Goal: Task Accomplishment & Management: Check status

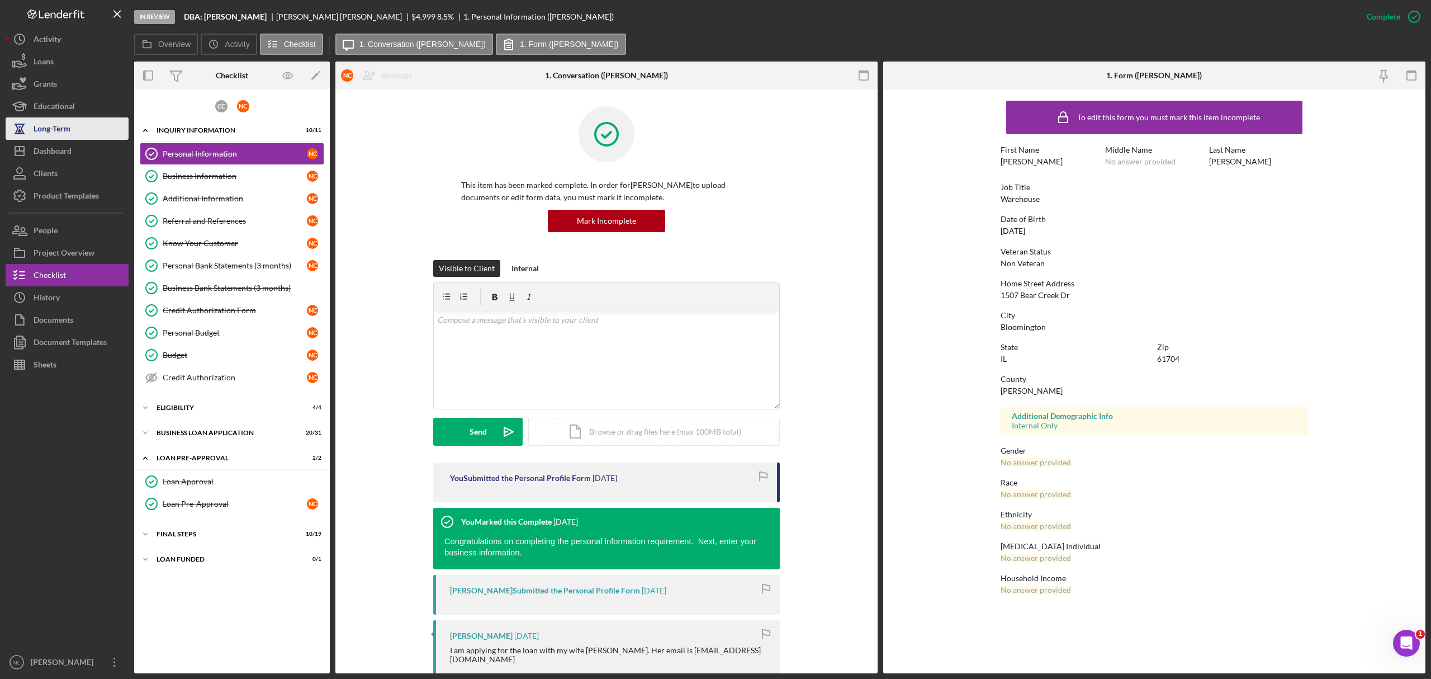
click at [73, 136] on button "Long-Term" at bounding box center [67, 128] width 123 height 22
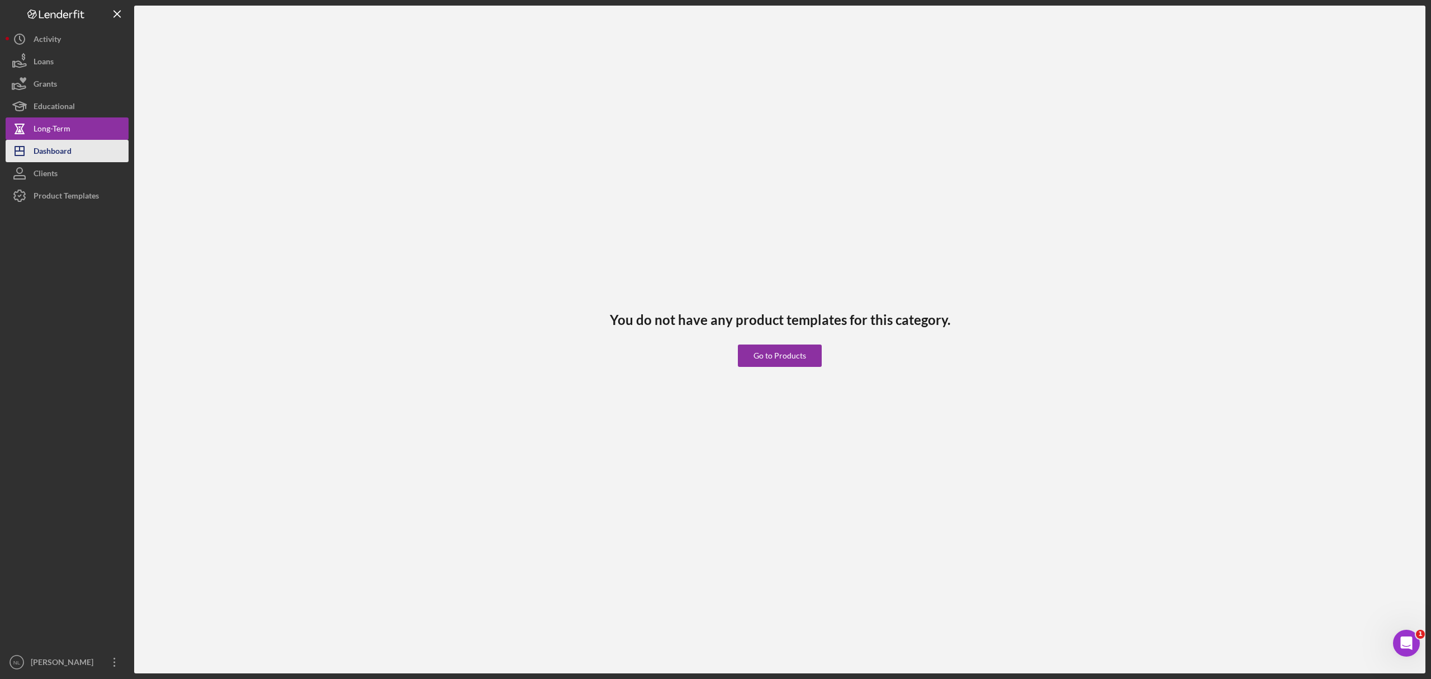
click at [69, 150] on div "Dashboard" at bounding box center [53, 152] width 38 height 25
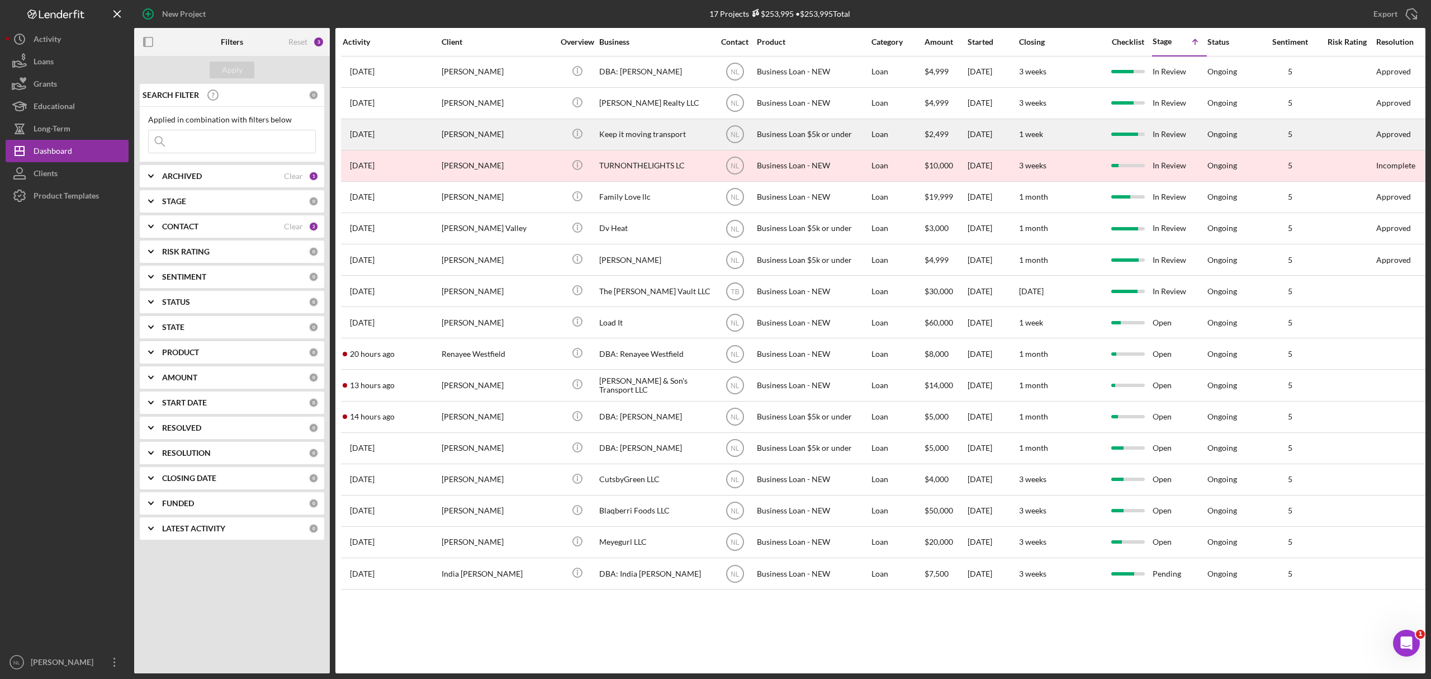
click at [480, 132] on div "[PERSON_NAME]" at bounding box center [498, 135] width 112 height 30
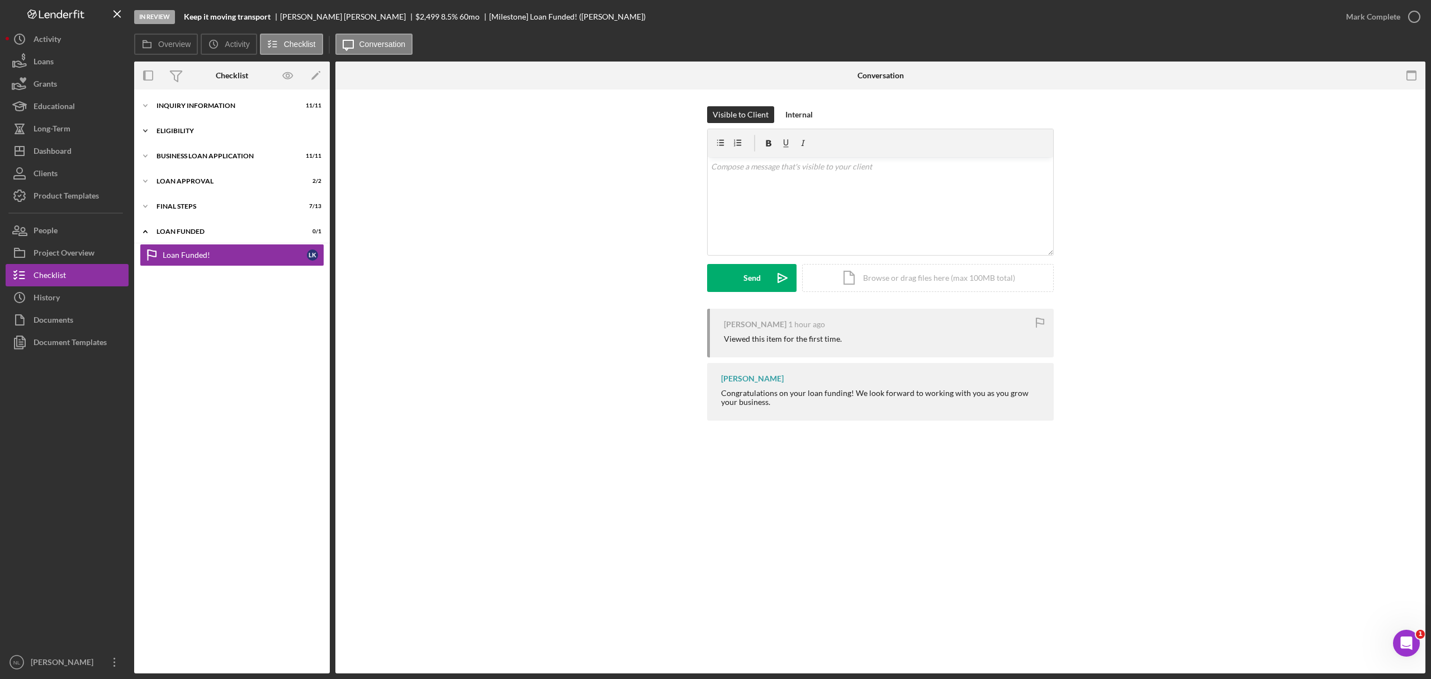
click at [173, 130] on div "Eligibility" at bounding box center [236, 130] width 159 height 7
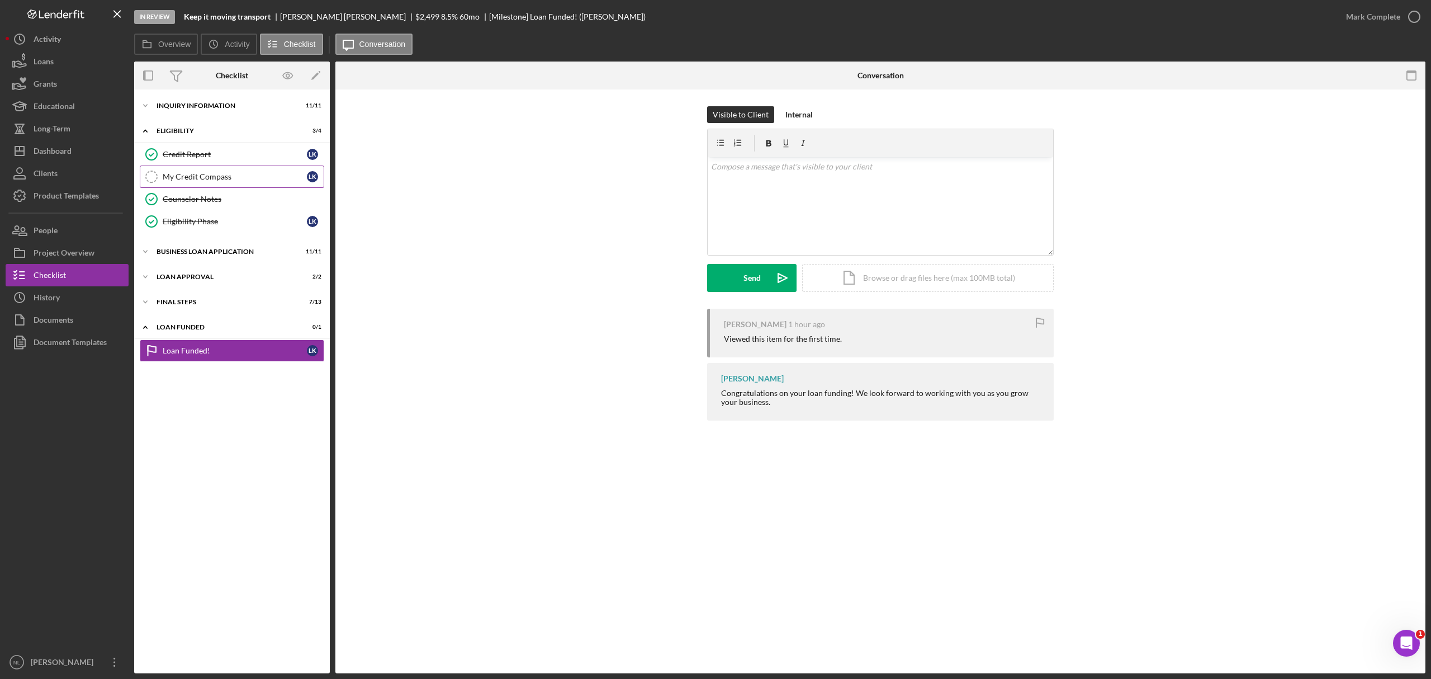
click at [213, 172] on div "My Credit Compass" at bounding box center [235, 176] width 144 height 9
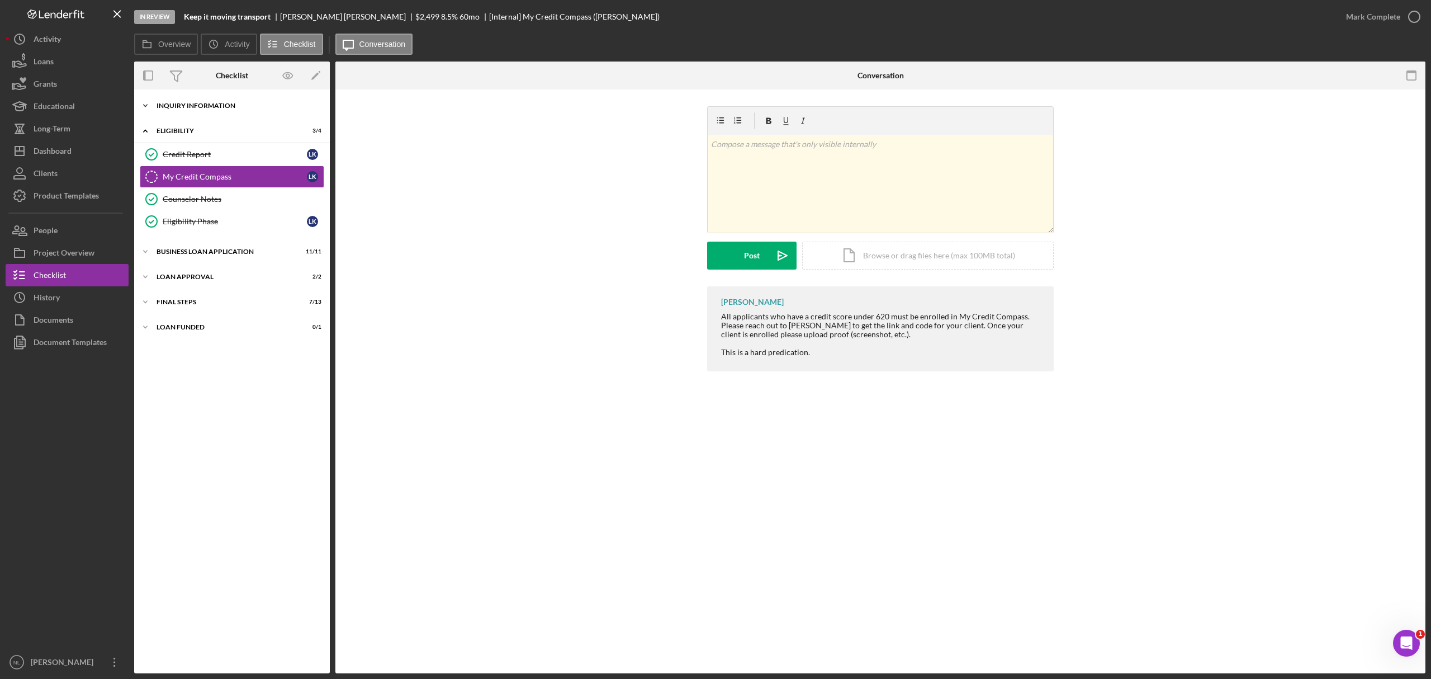
click at [186, 110] on div "Icon/Expander INQUIRY INFORMATION 11 / 11" at bounding box center [232, 105] width 196 height 22
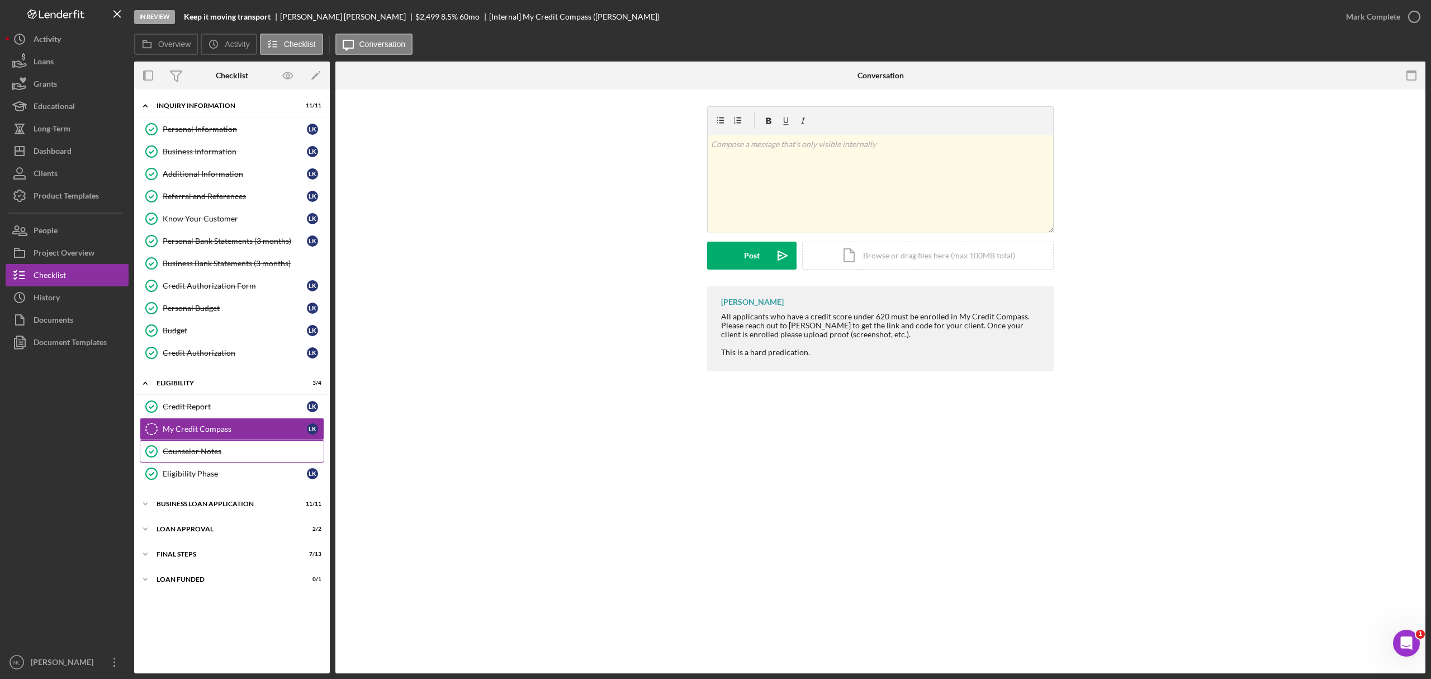
click at [228, 448] on link "Counselor Notes Counselor Notes" at bounding box center [232, 451] width 184 height 22
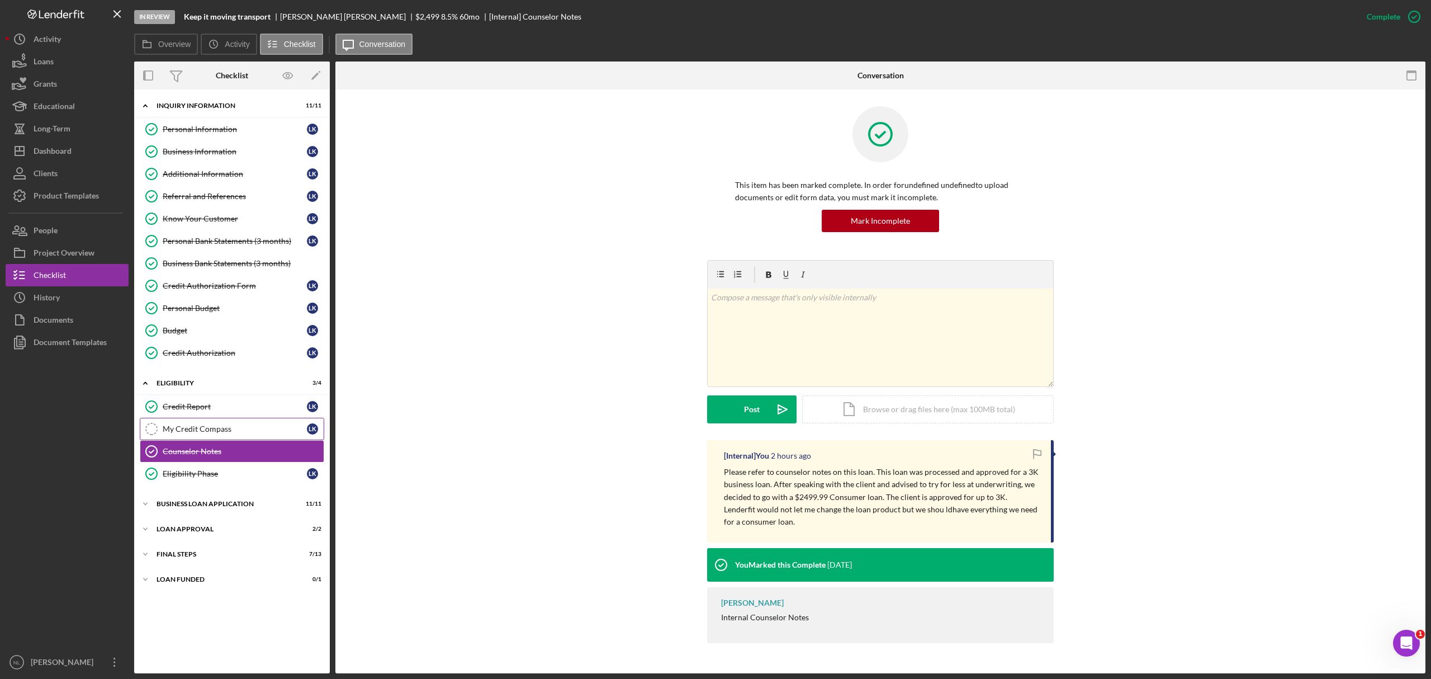
click at [222, 433] on div "My Credit Compass" at bounding box center [235, 428] width 144 height 9
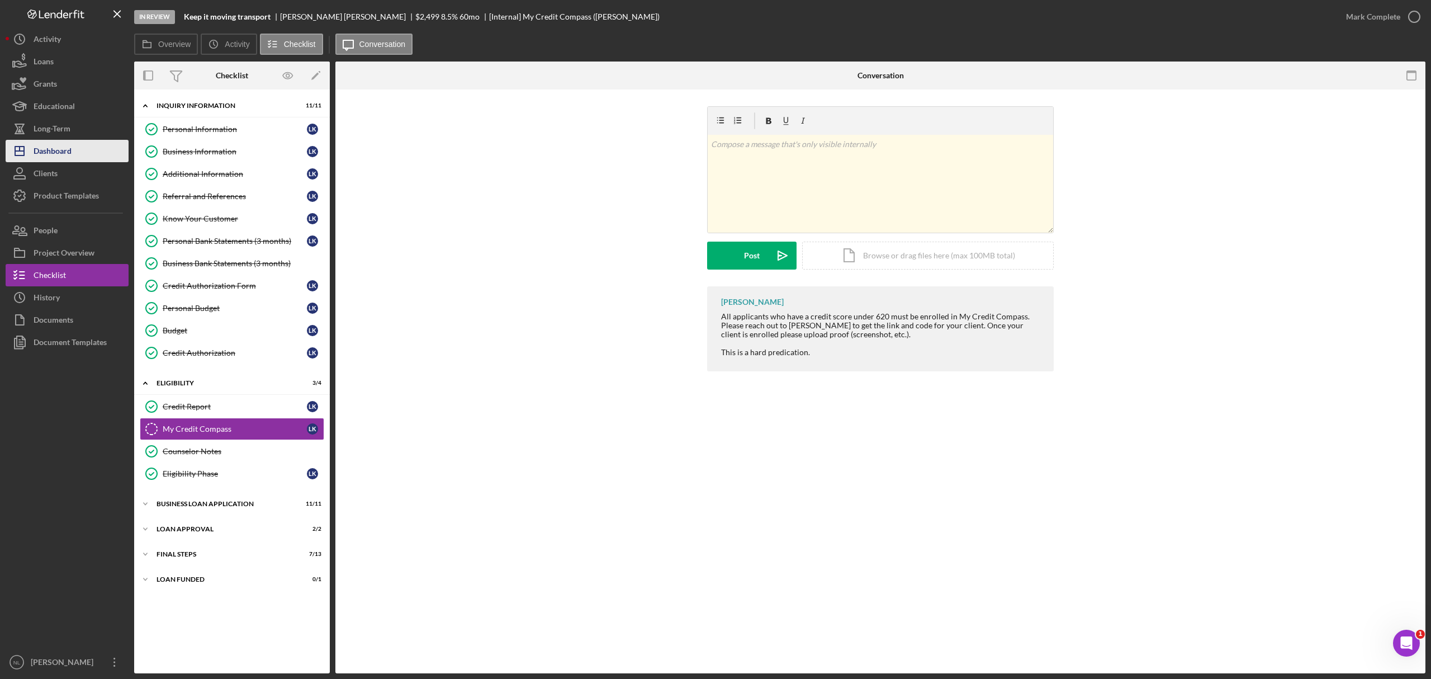
click at [67, 155] on div "Dashboard" at bounding box center [53, 152] width 38 height 25
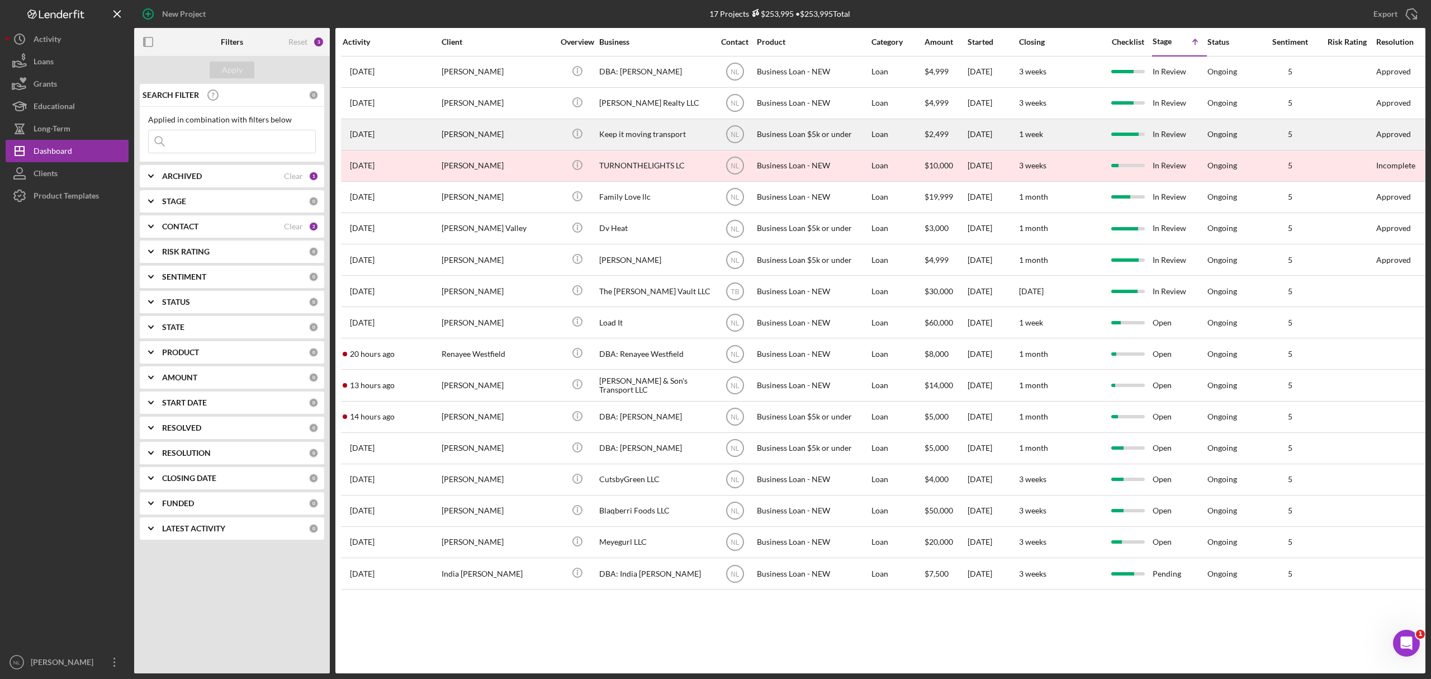
click at [435, 146] on div "[DATE] [PERSON_NAME]" at bounding box center [392, 135] width 98 height 30
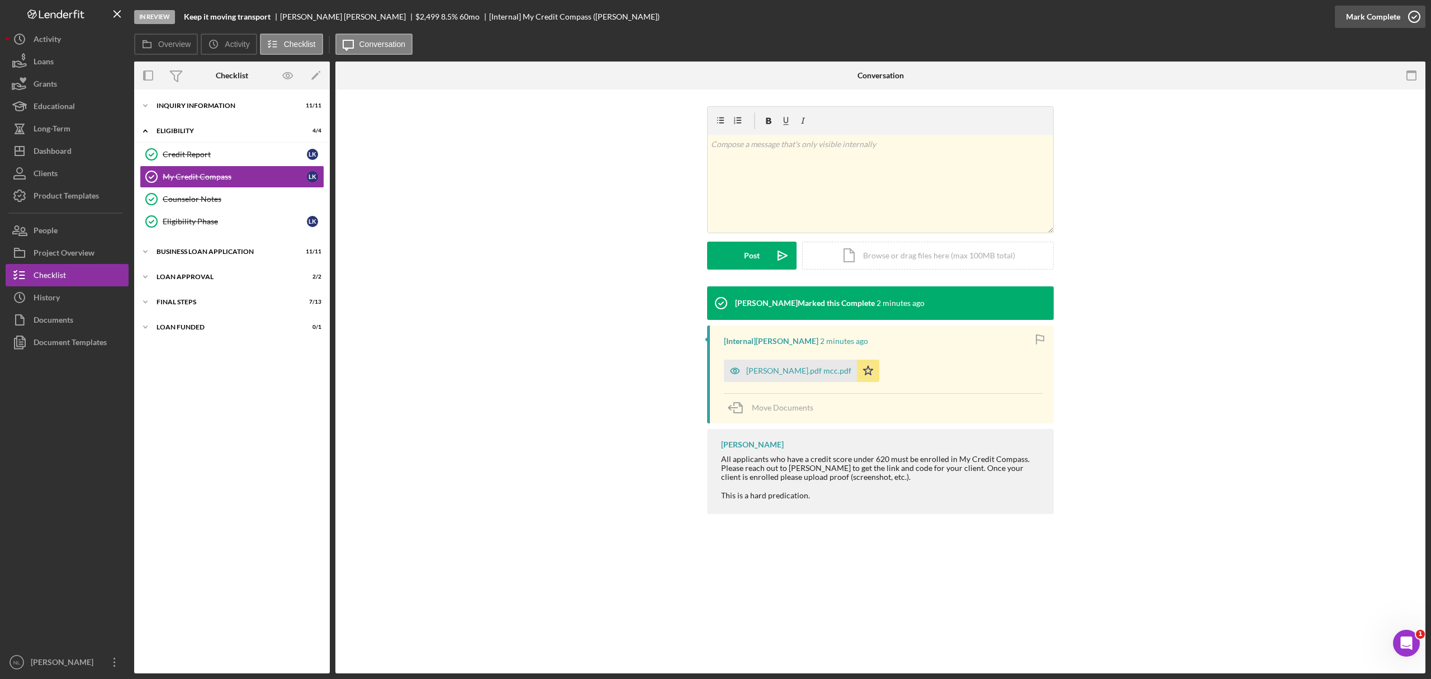
click at [1411, 7] on icon "button" at bounding box center [1414, 17] width 28 height 28
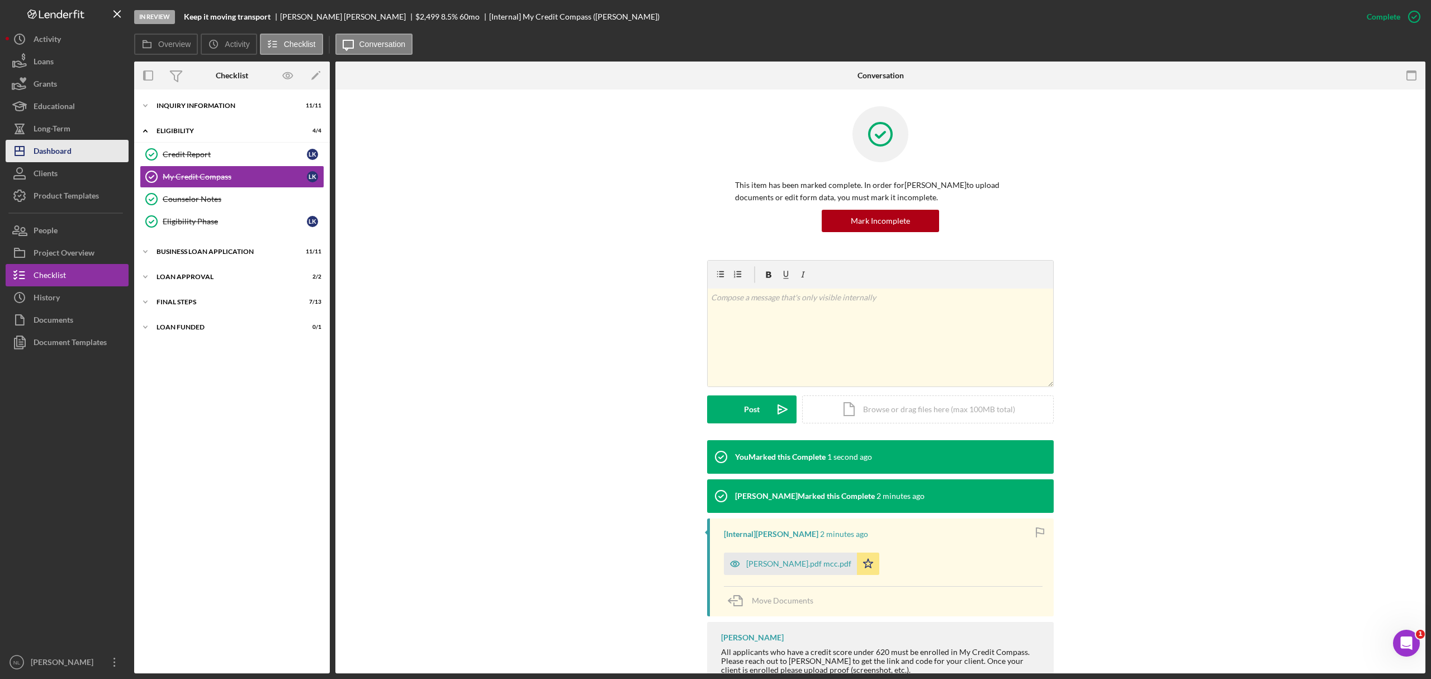
click at [68, 143] on div "Dashboard" at bounding box center [53, 152] width 38 height 25
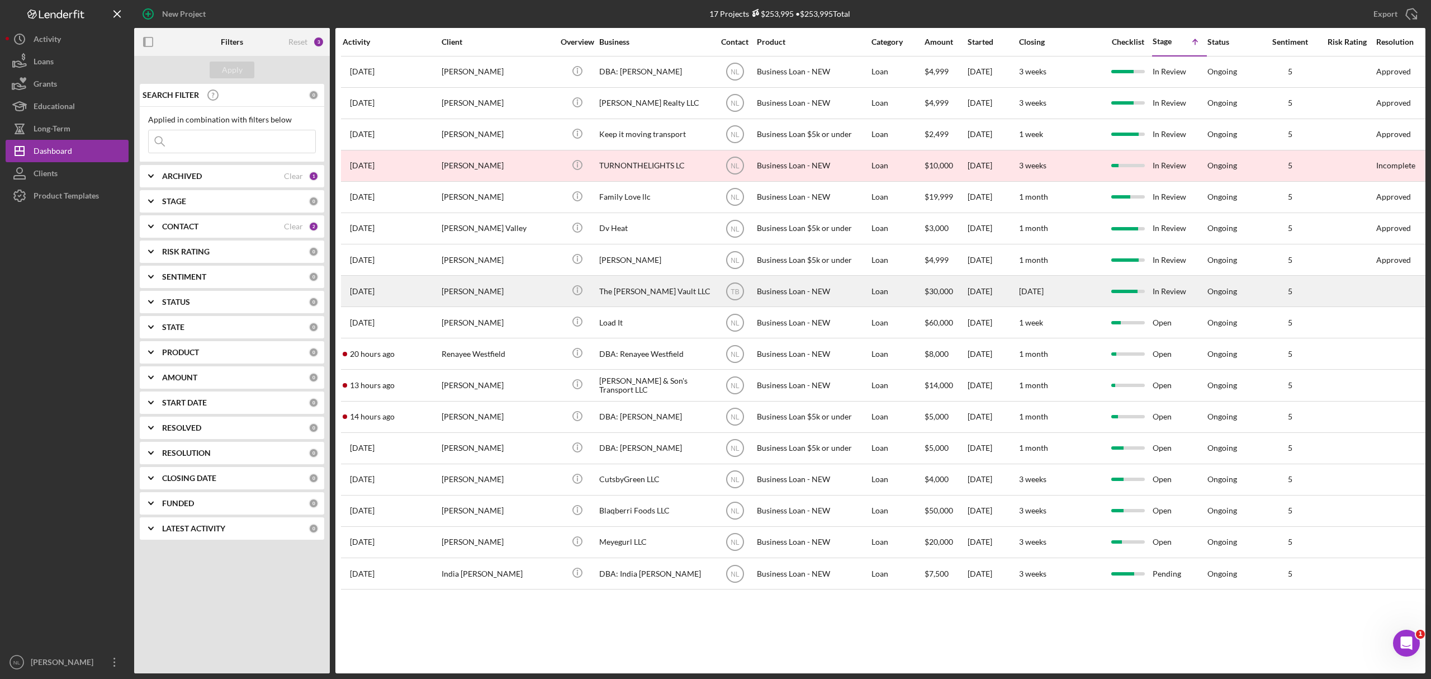
click at [521, 287] on div "[PERSON_NAME]" at bounding box center [498, 291] width 112 height 30
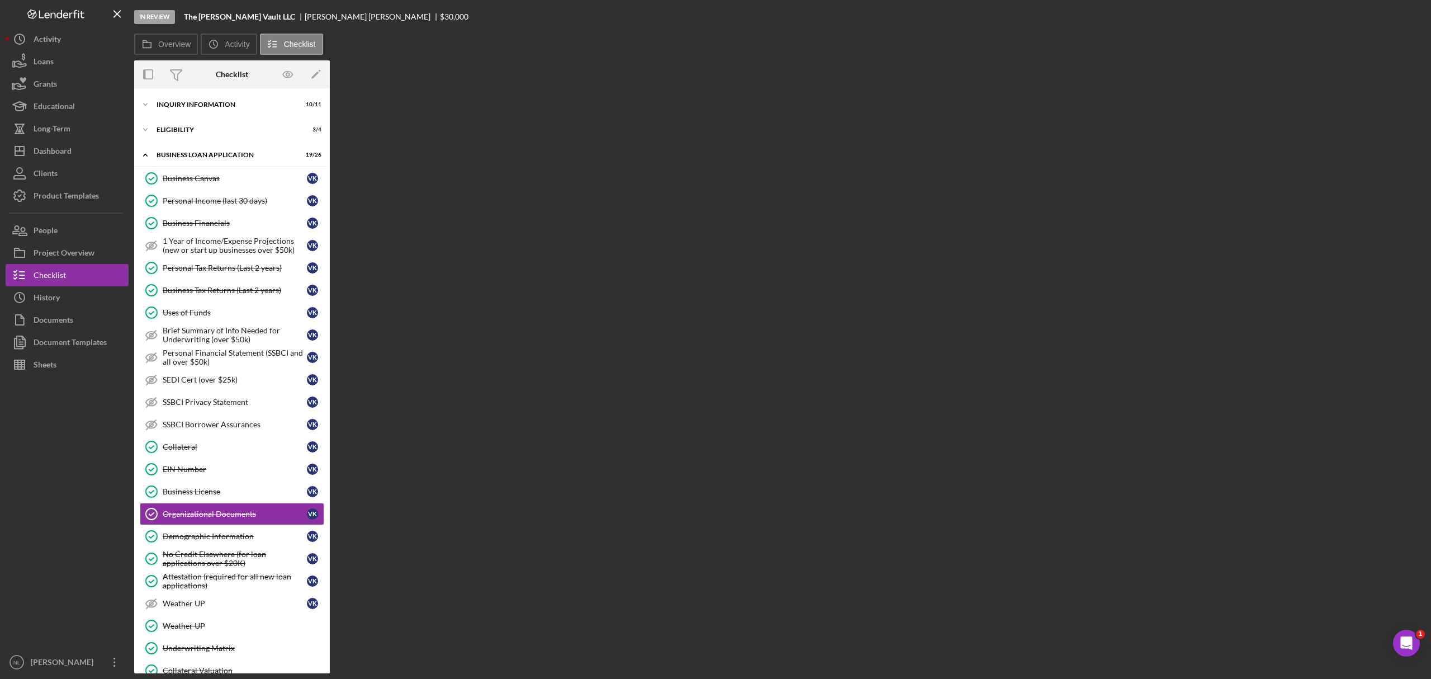
scroll to position [139, 0]
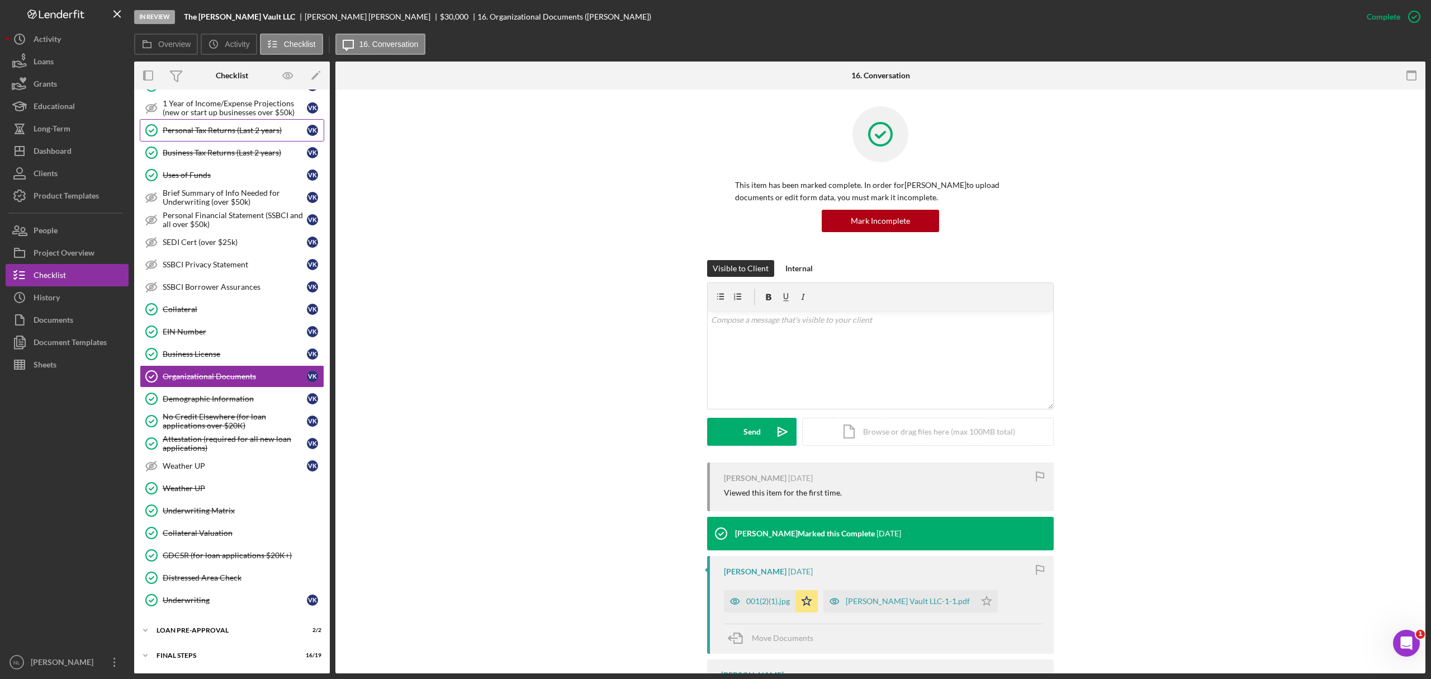
click at [217, 135] on div "Personal Tax Returns (Last 2 years)" at bounding box center [235, 130] width 144 height 9
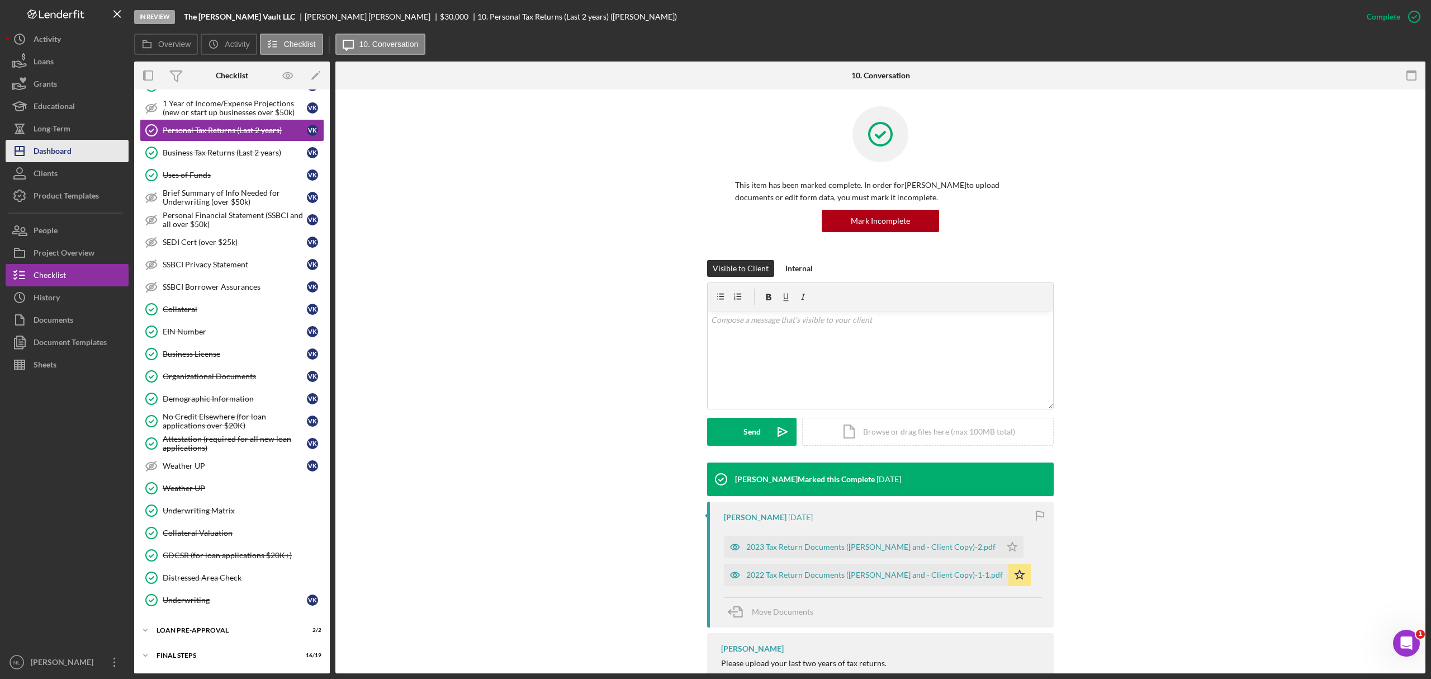
click at [77, 159] on button "Icon/Dashboard Dashboard" at bounding box center [67, 151] width 123 height 22
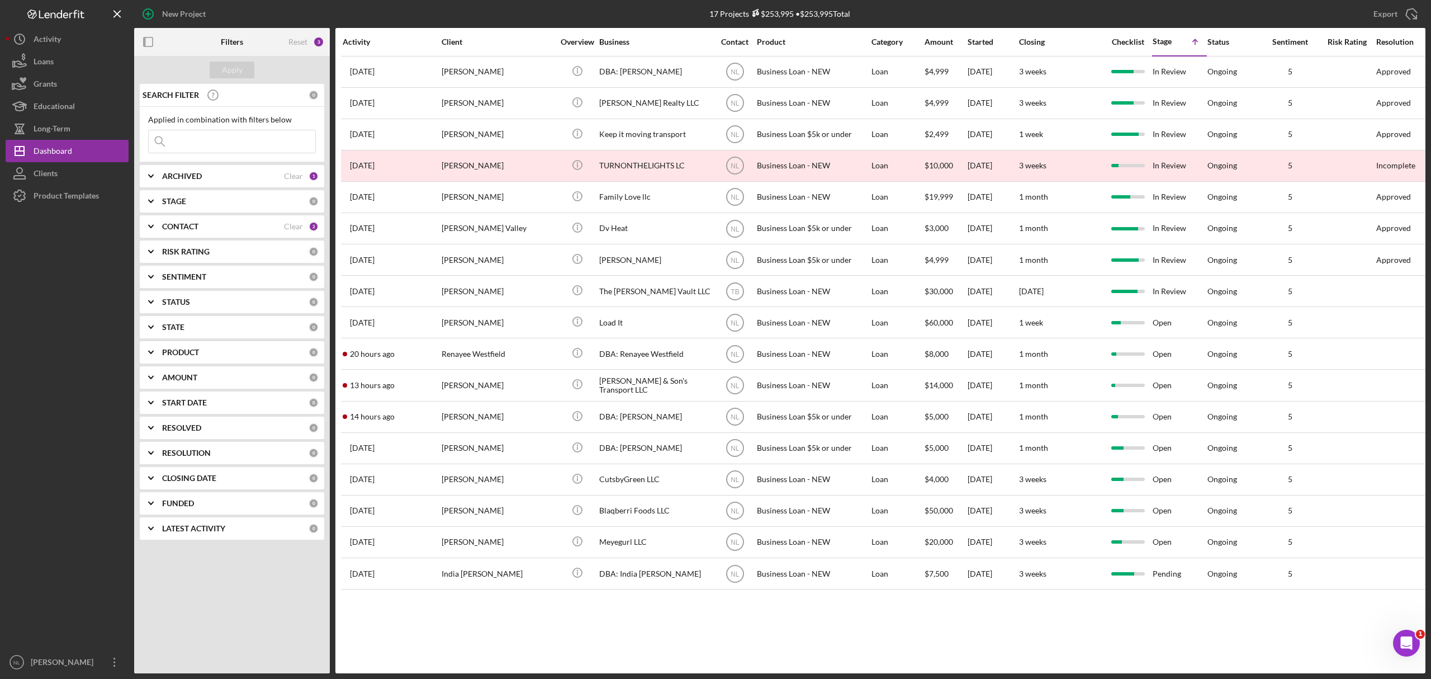
click at [169, 171] on div "ARCHIVED Clear 1" at bounding box center [240, 176] width 157 height 22
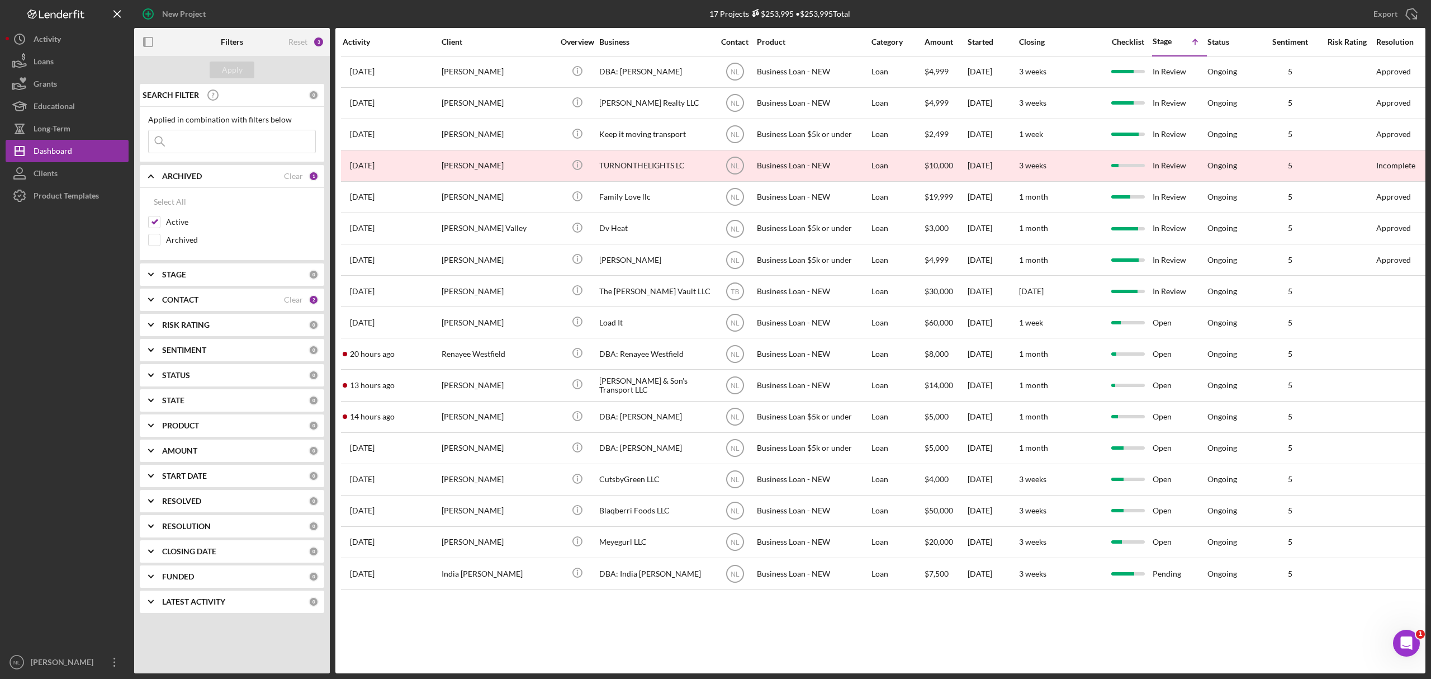
click at [163, 278] on icon "Icon/Expander" at bounding box center [151, 274] width 28 height 28
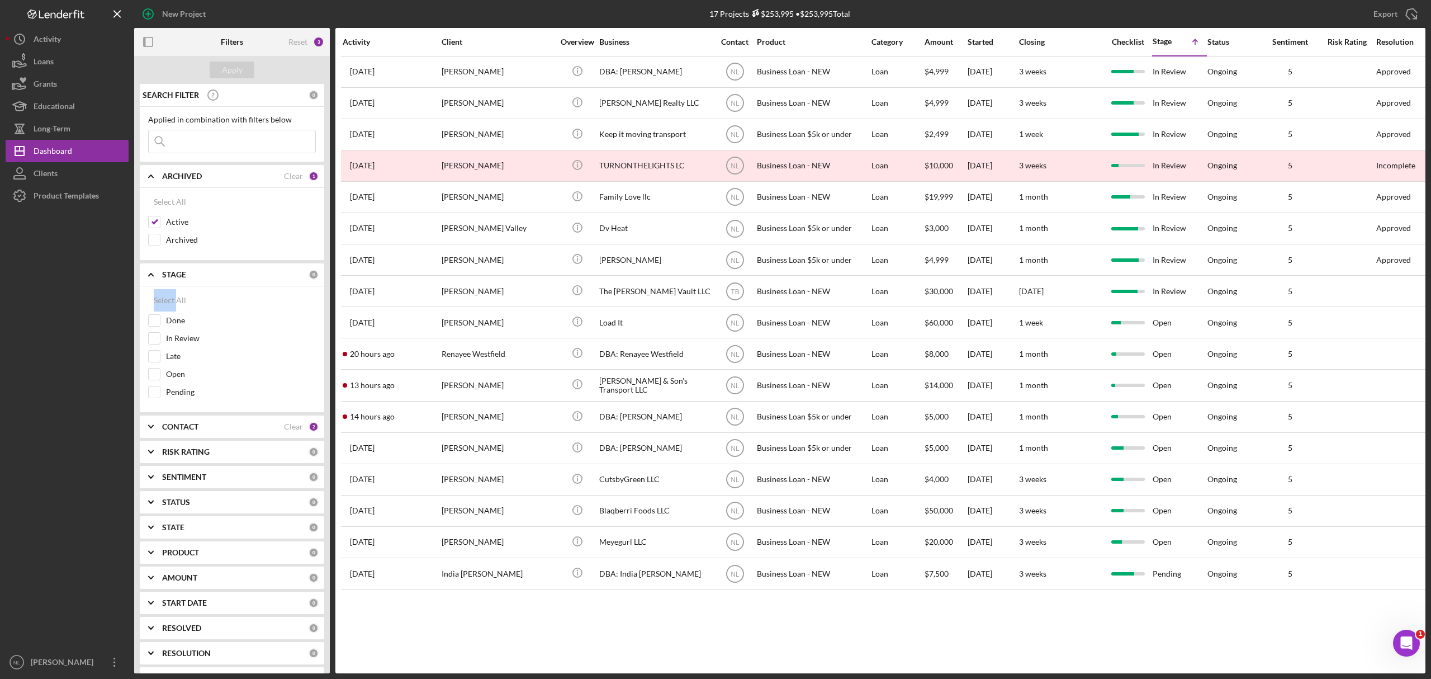
click at [163, 278] on icon "Icon/Expander" at bounding box center [151, 274] width 28 height 28
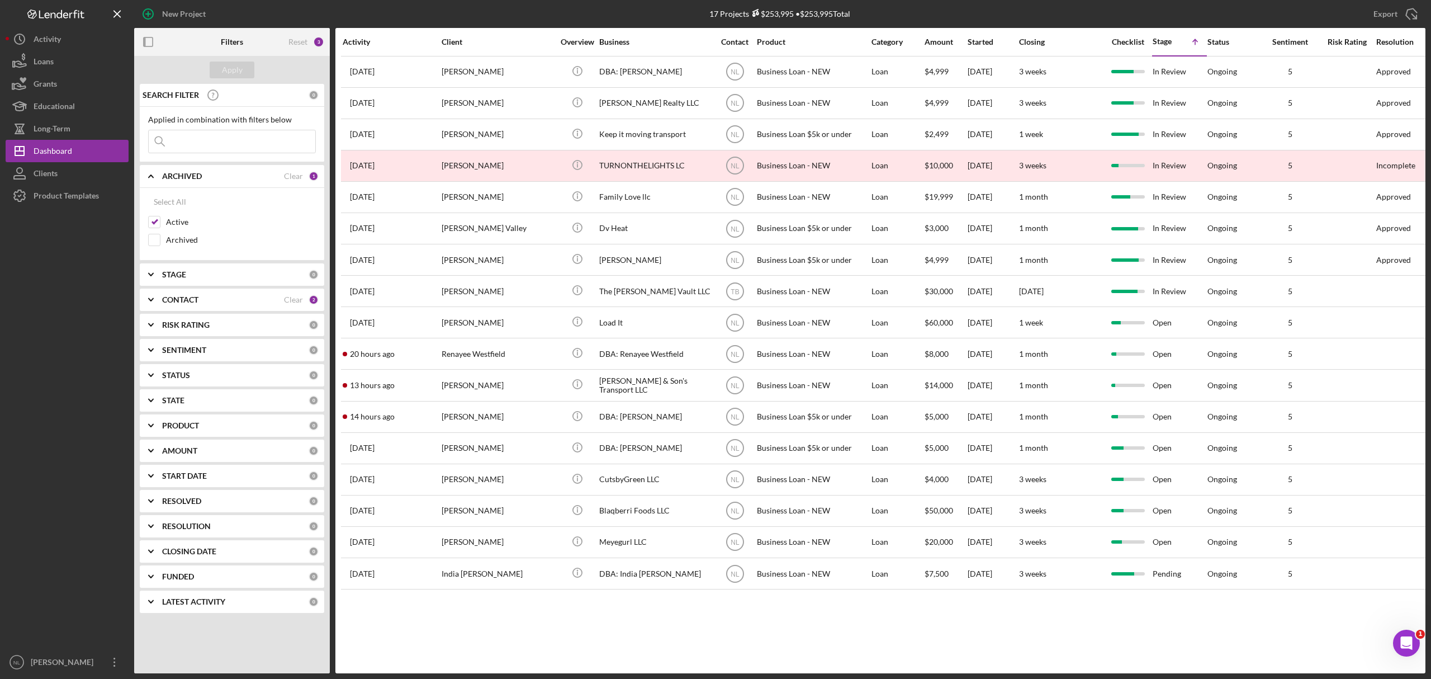
click at [168, 301] on b "CONTACT" at bounding box center [180, 299] width 36 height 9
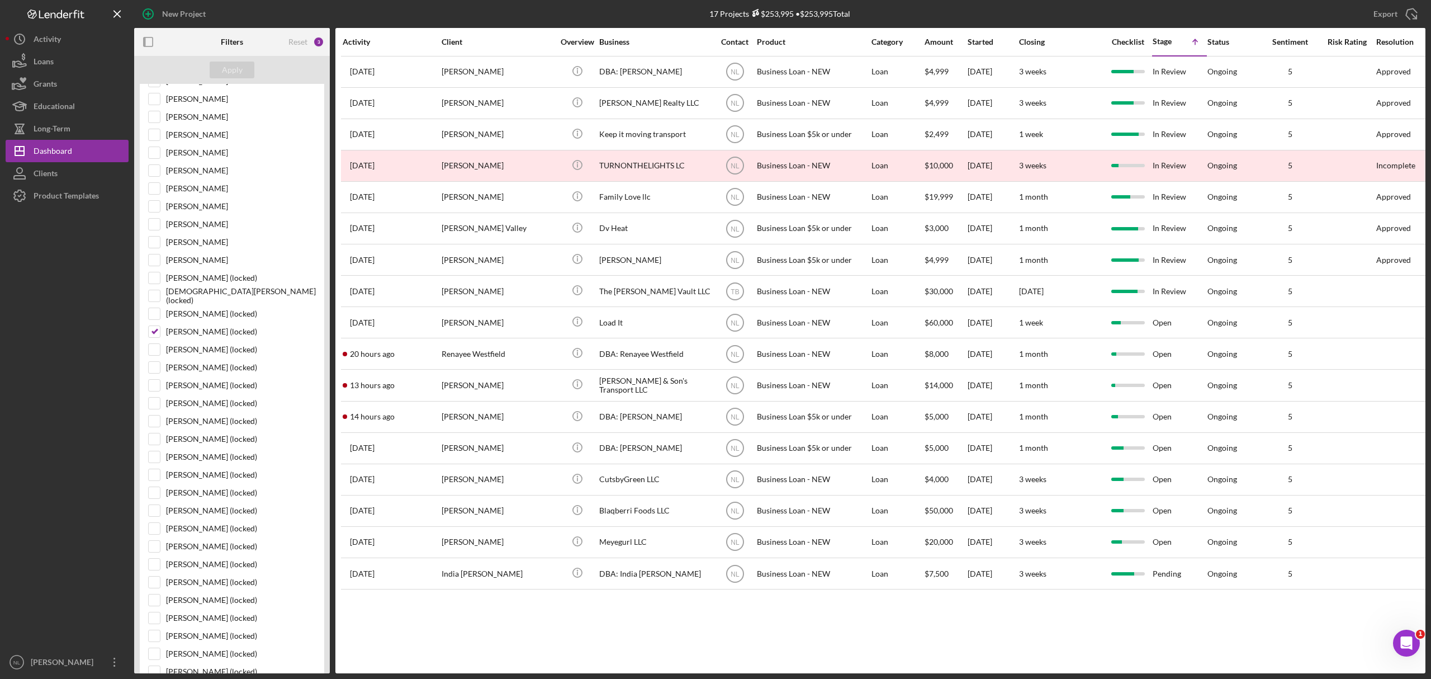
scroll to position [442, 0]
click at [157, 303] on input "[PERSON_NAME] (locked)" at bounding box center [154, 297] width 11 height 11
checkbox input "false"
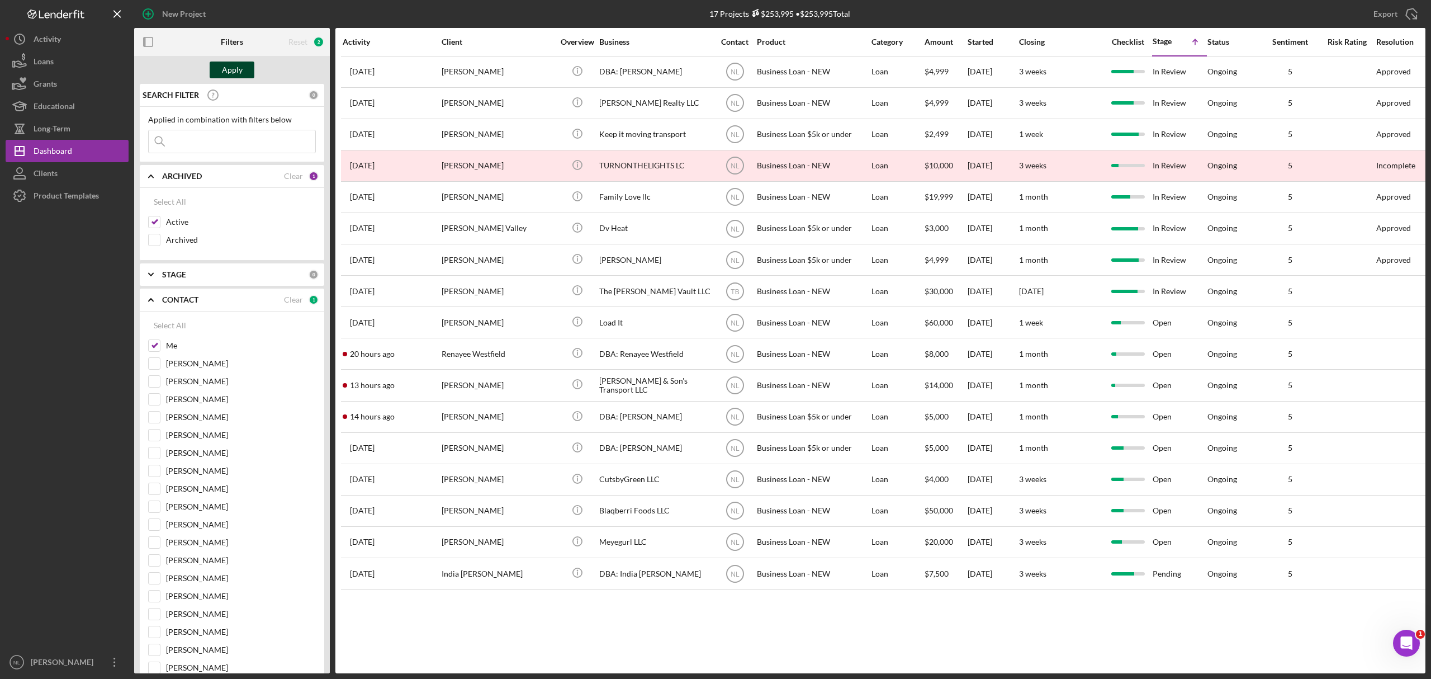
click at [231, 70] on div "Apply" at bounding box center [232, 69] width 21 height 17
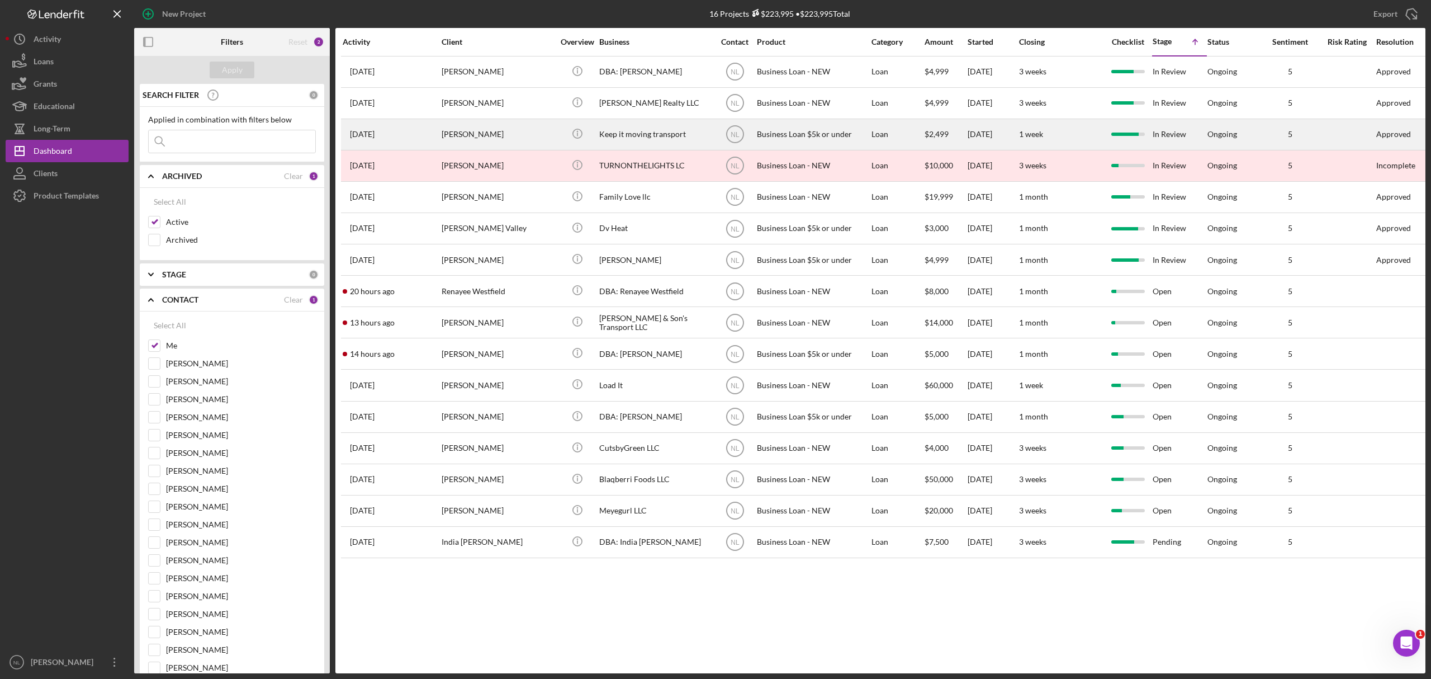
click at [472, 144] on div "[PERSON_NAME]" at bounding box center [498, 135] width 112 height 30
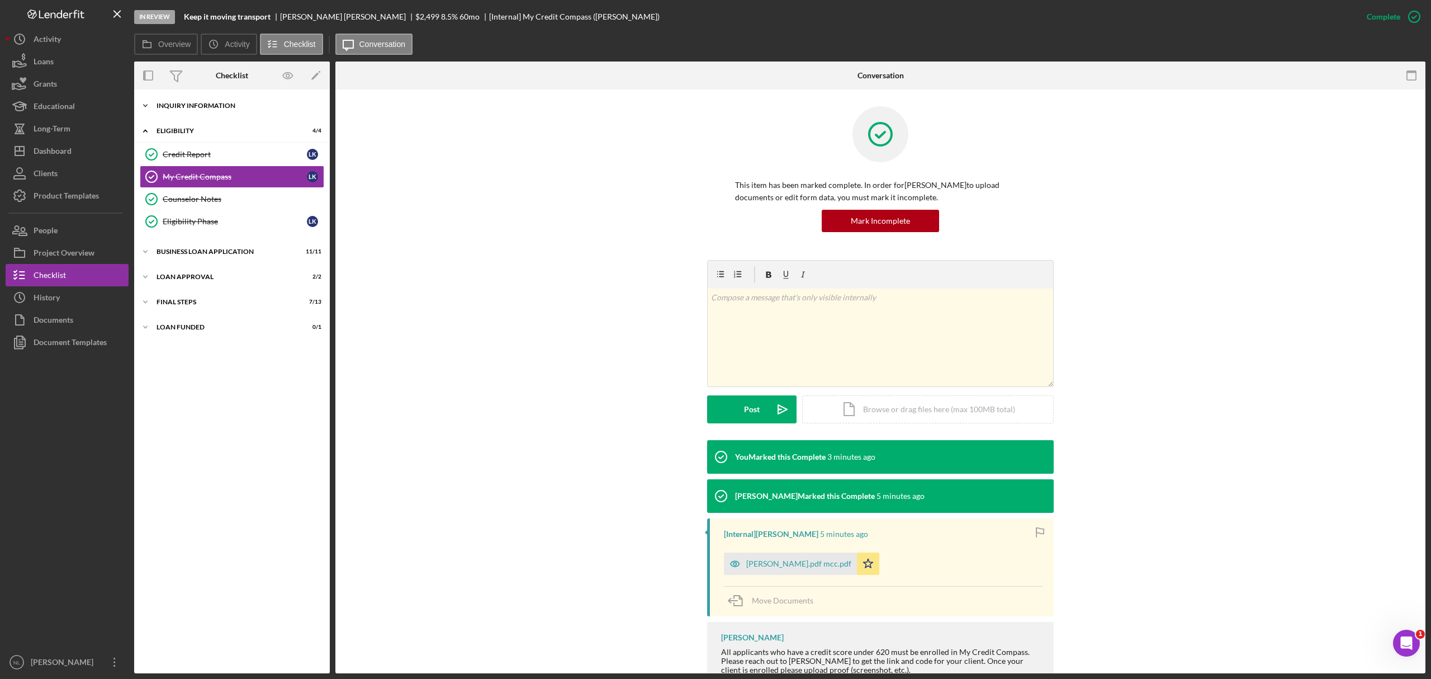
click at [200, 107] on div "INQUIRY INFORMATION" at bounding box center [236, 105] width 159 height 7
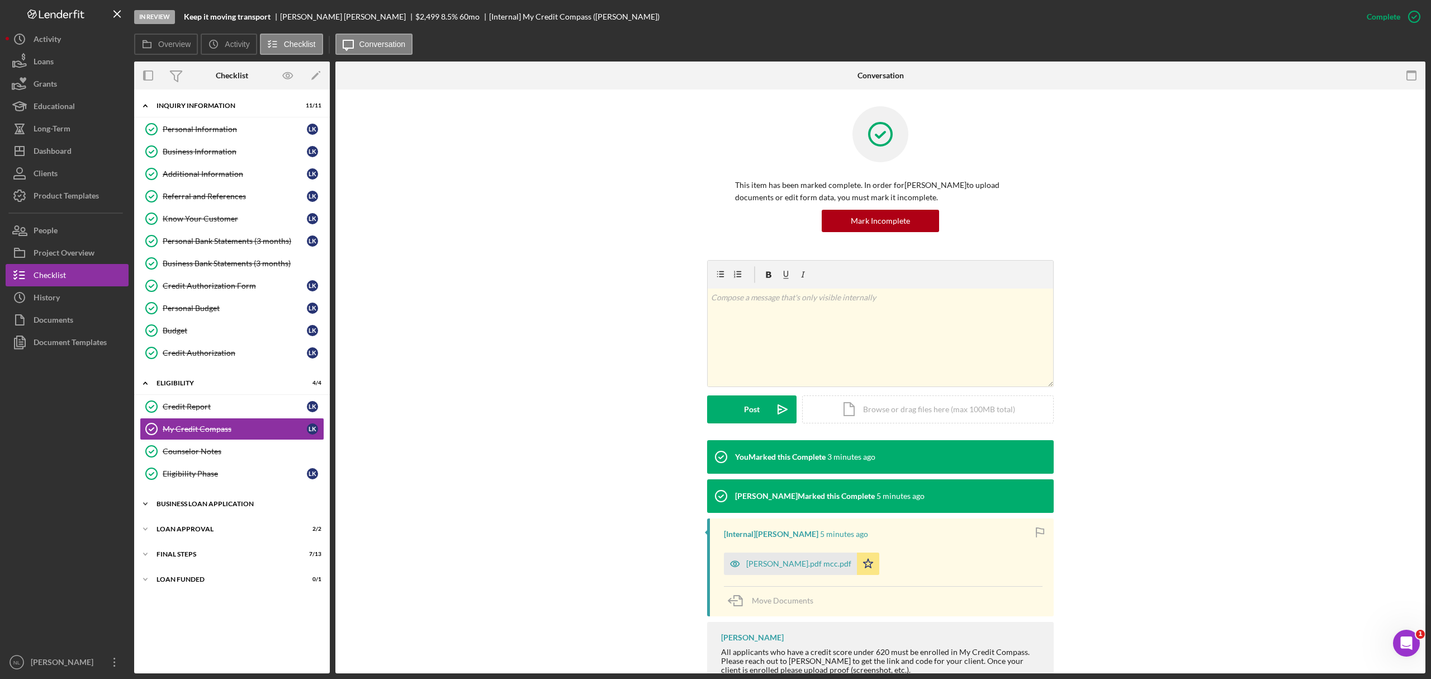
click at [228, 507] on div "BUSINESS LOAN APPLICATION" at bounding box center [236, 503] width 159 height 7
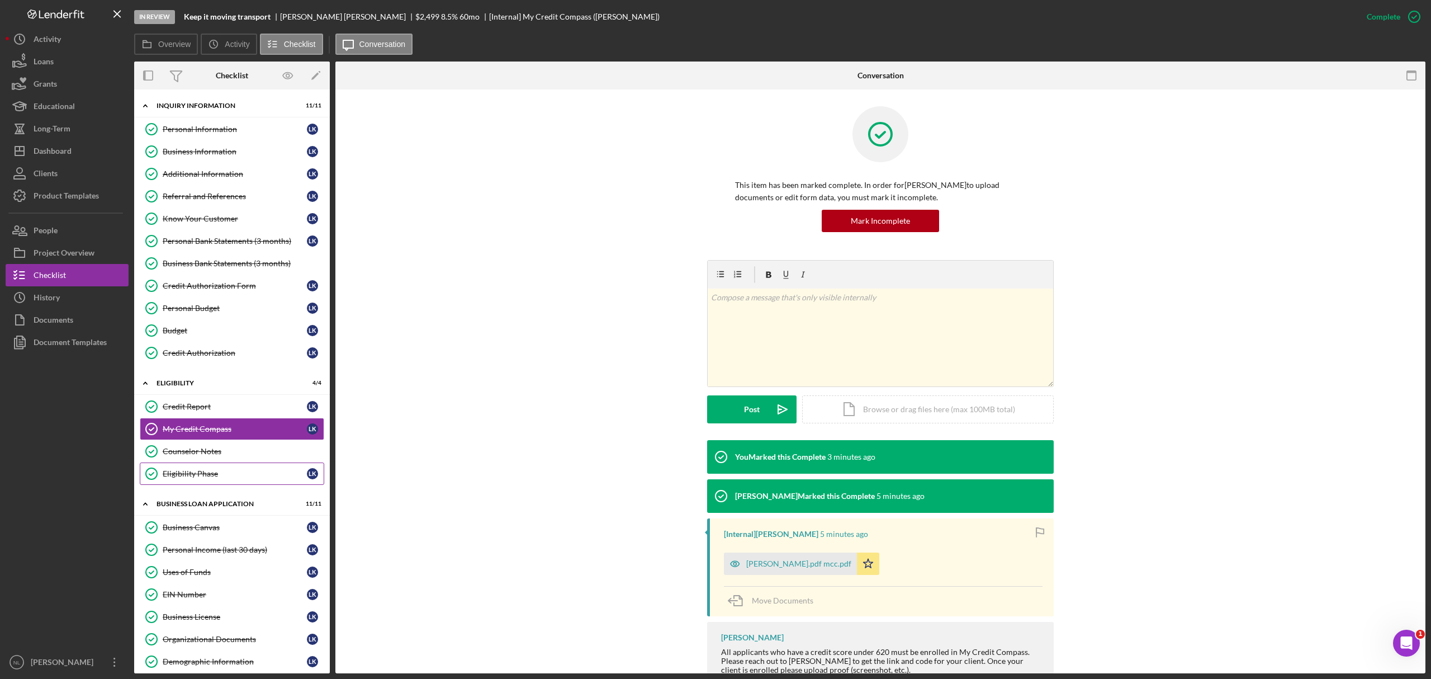
click at [227, 472] on link "Eligibility Phase Eligibility Phase L K" at bounding box center [232, 473] width 184 height 22
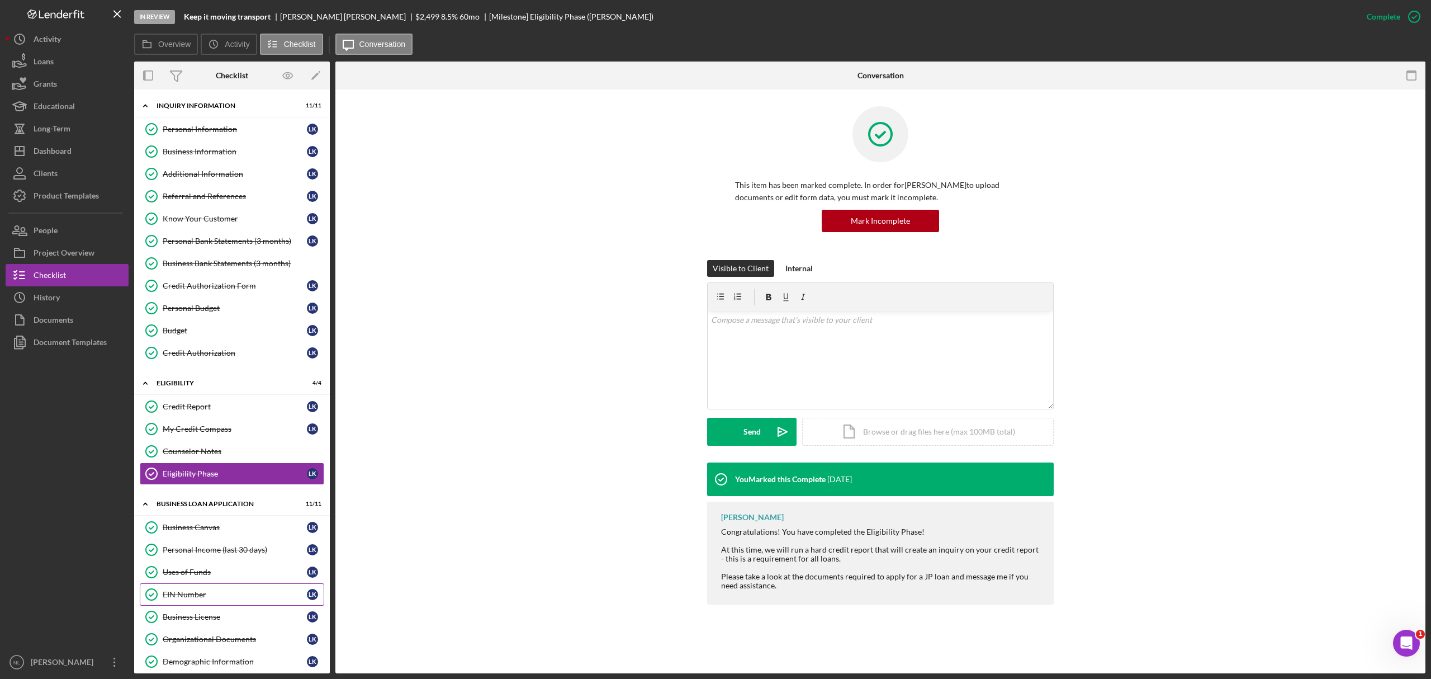
scroll to position [184, 0]
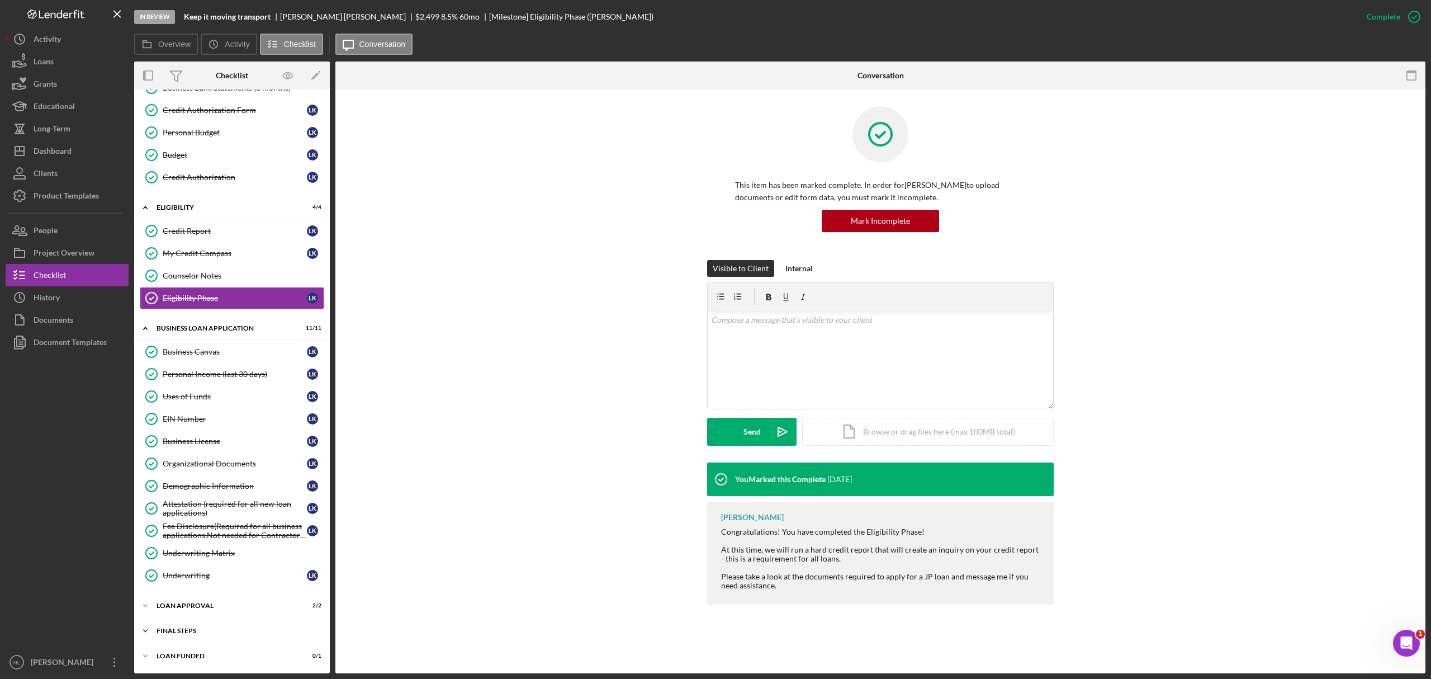
click at [202, 640] on div "Icon/Expander Final Steps 7 / 13" at bounding box center [232, 630] width 196 height 22
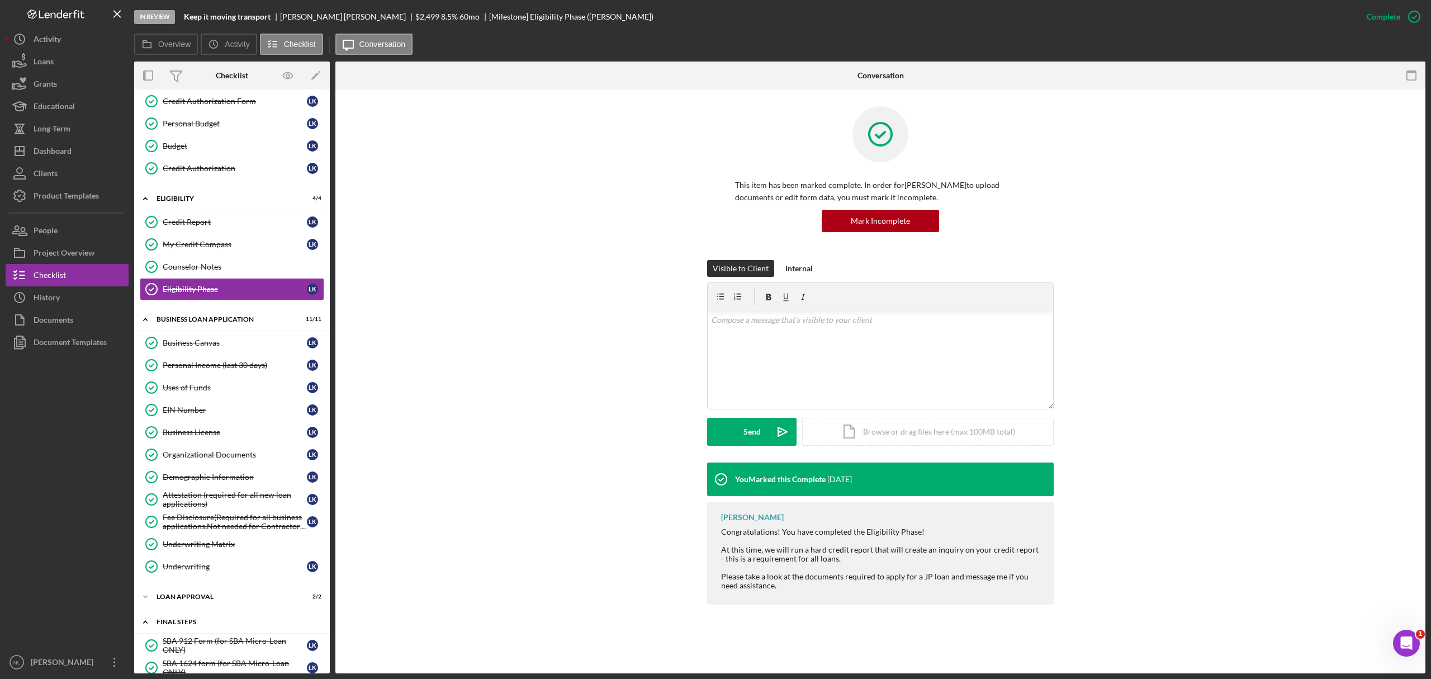
scroll to position [486, 0]
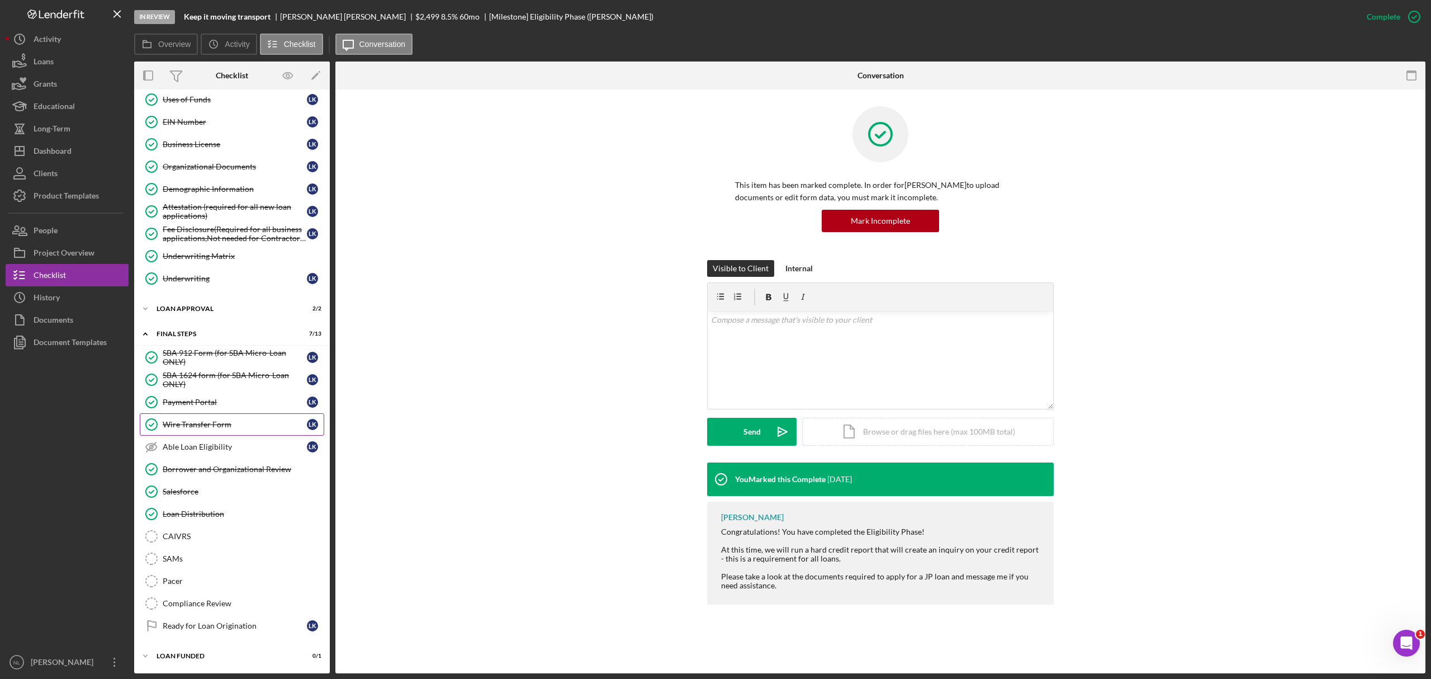
click at [250, 428] on link "Wire Transfer Form Wire Transfer Form L K" at bounding box center [232, 424] width 184 height 22
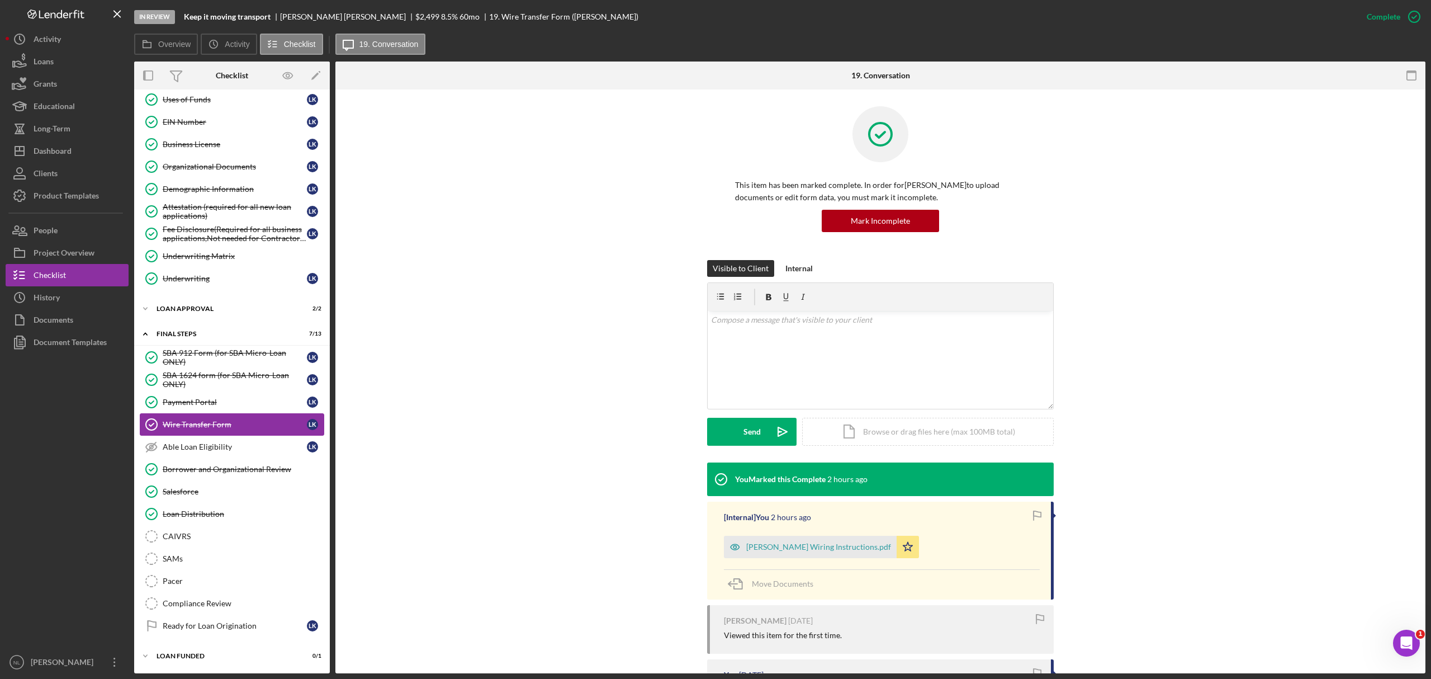
scroll to position [486, 0]
click at [774, 543] on div "[PERSON_NAME] Wiring Instructions.pdf" at bounding box center [818, 546] width 145 height 9
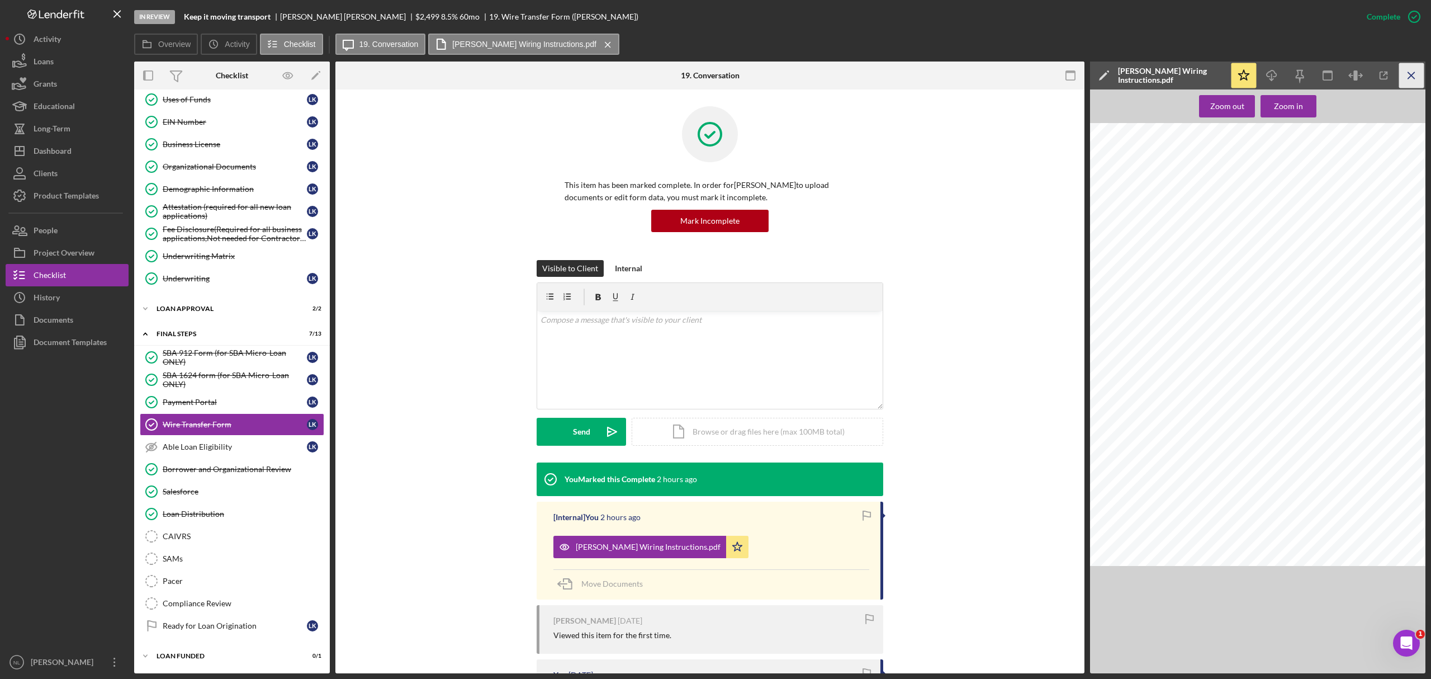
click at [1407, 74] on icon "Icon/Menu Close" at bounding box center [1411, 75] width 25 height 25
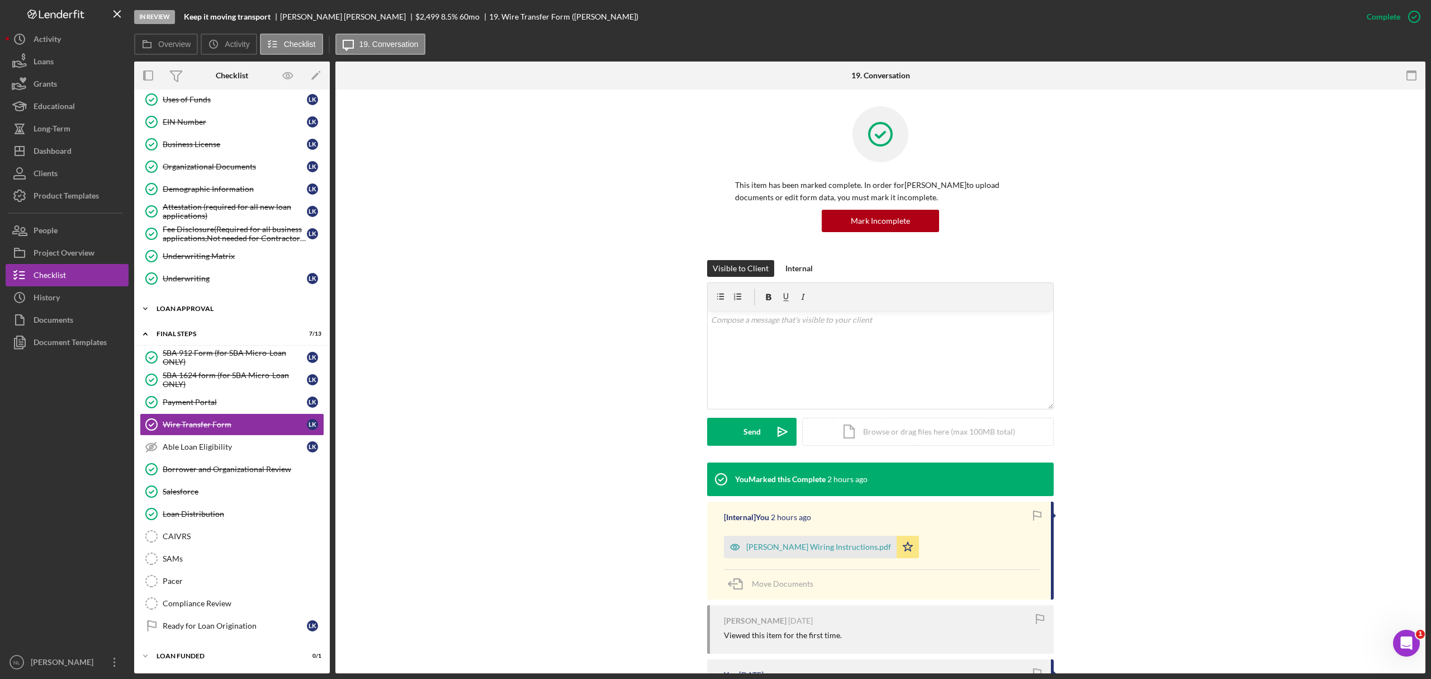
click at [217, 305] on div "Loan Approval" at bounding box center [236, 308] width 159 height 7
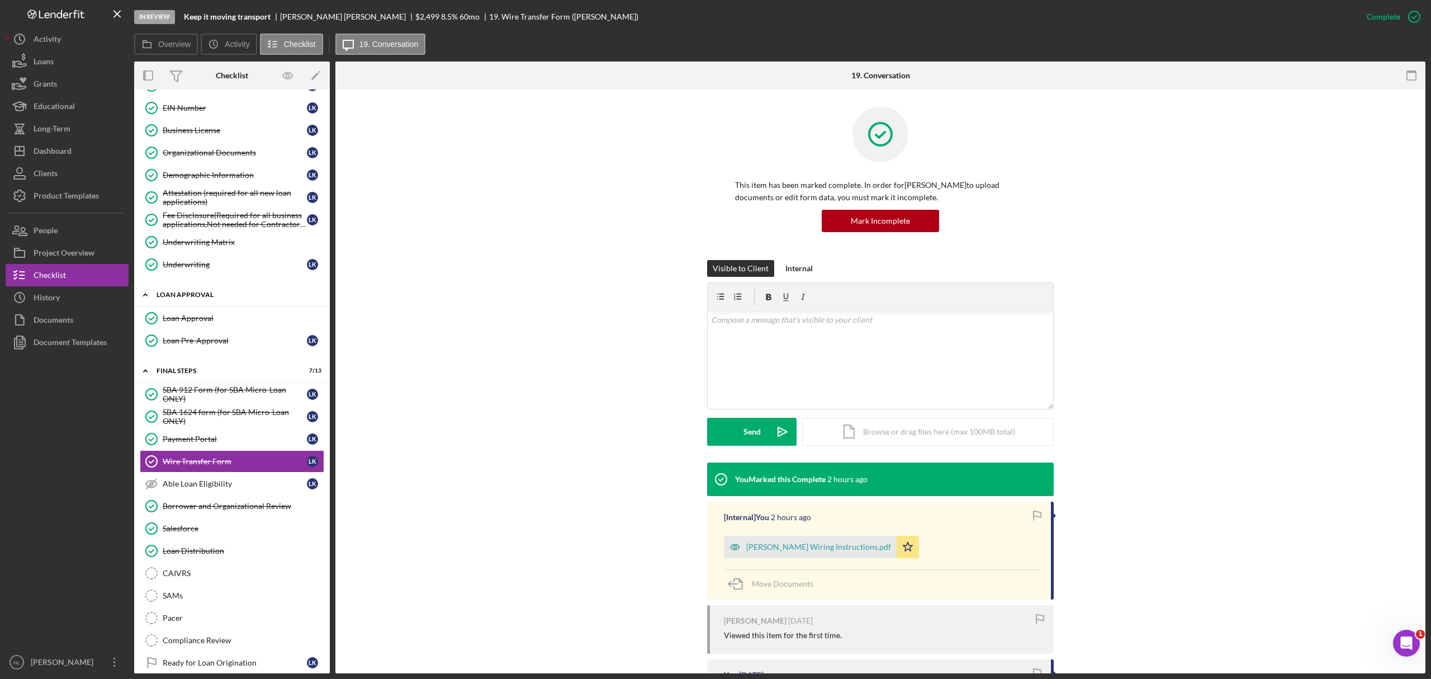
scroll to position [0, 0]
